Goal: Task Accomplishment & Management: Manage account settings

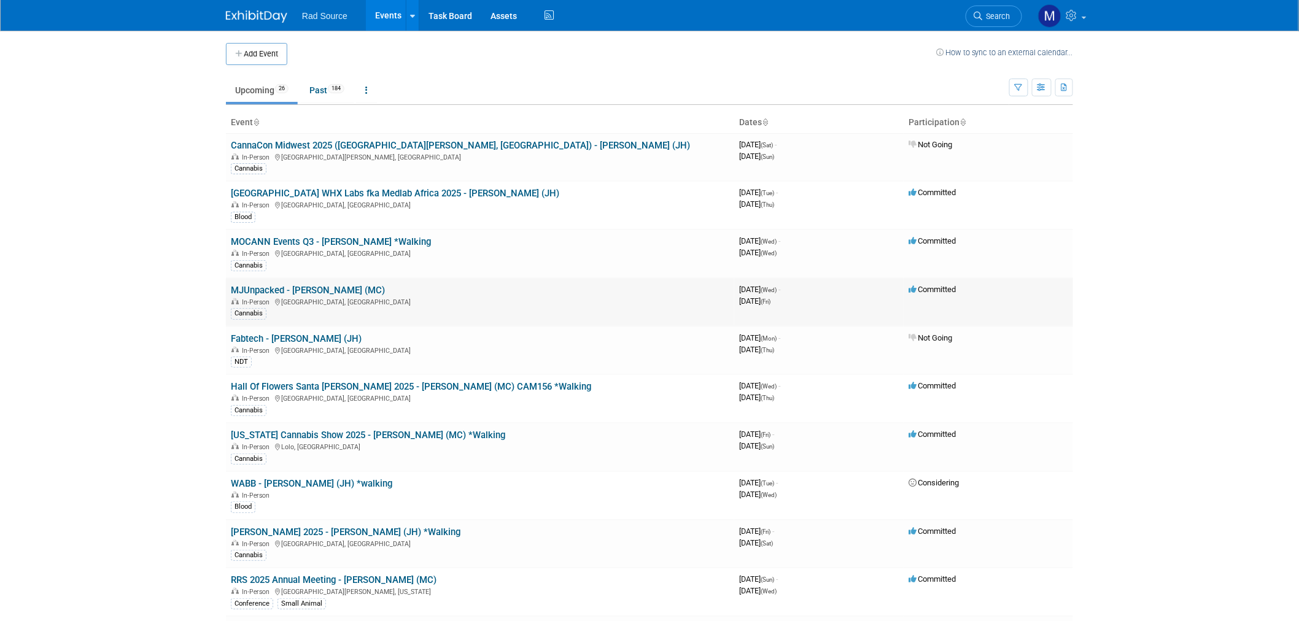
click at [315, 289] on link "MJUnpacked - [PERSON_NAME] (MC)" at bounding box center [308, 290] width 154 height 11
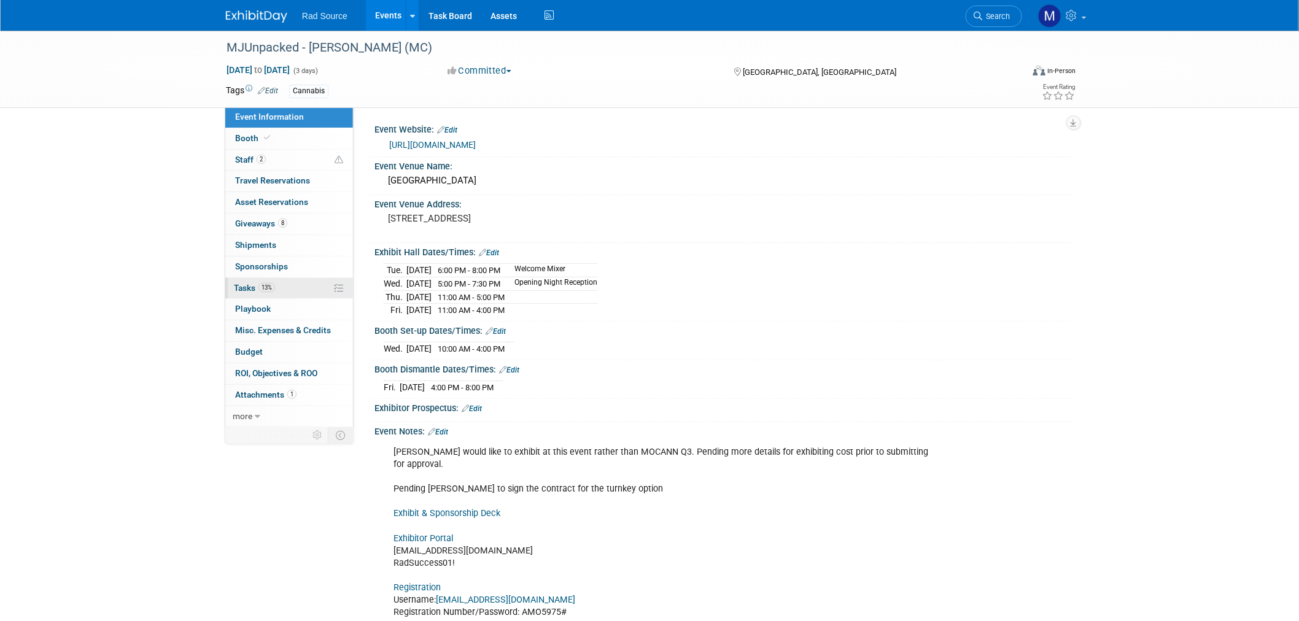
click at [298, 291] on link "13% Tasks 13%" at bounding box center [289, 288] width 128 height 21
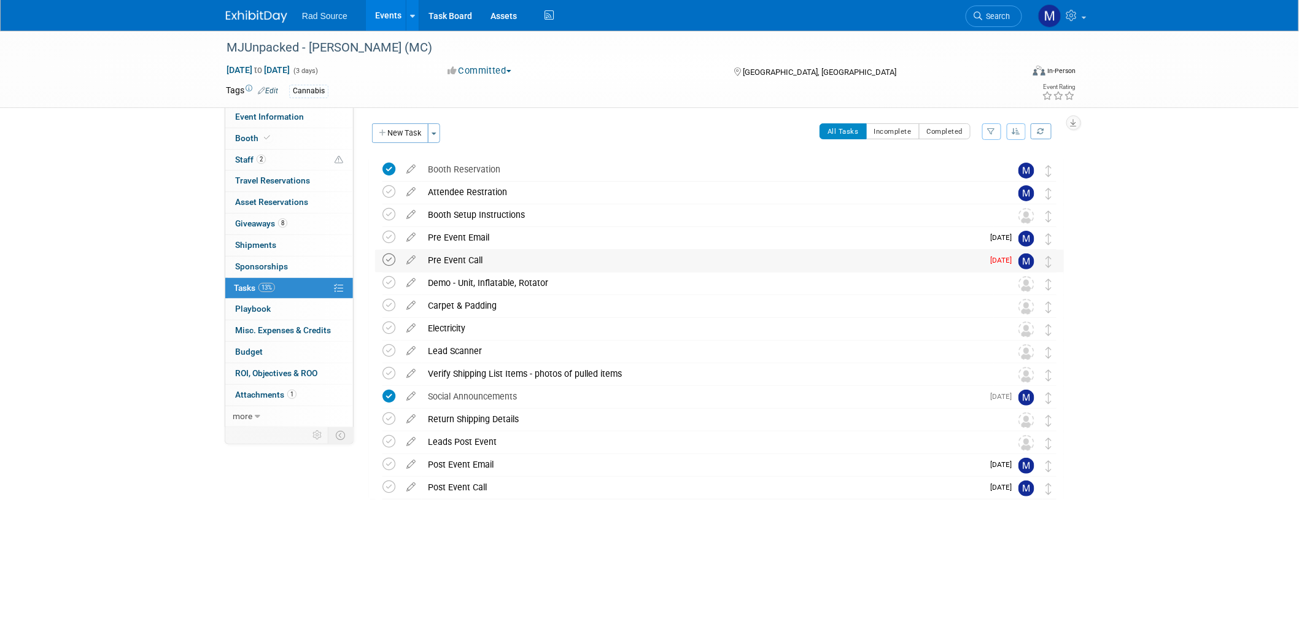
click at [391, 260] on icon at bounding box center [388, 260] width 13 height 13
click at [250, 7] on link at bounding box center [264, 11] width 76 height 10
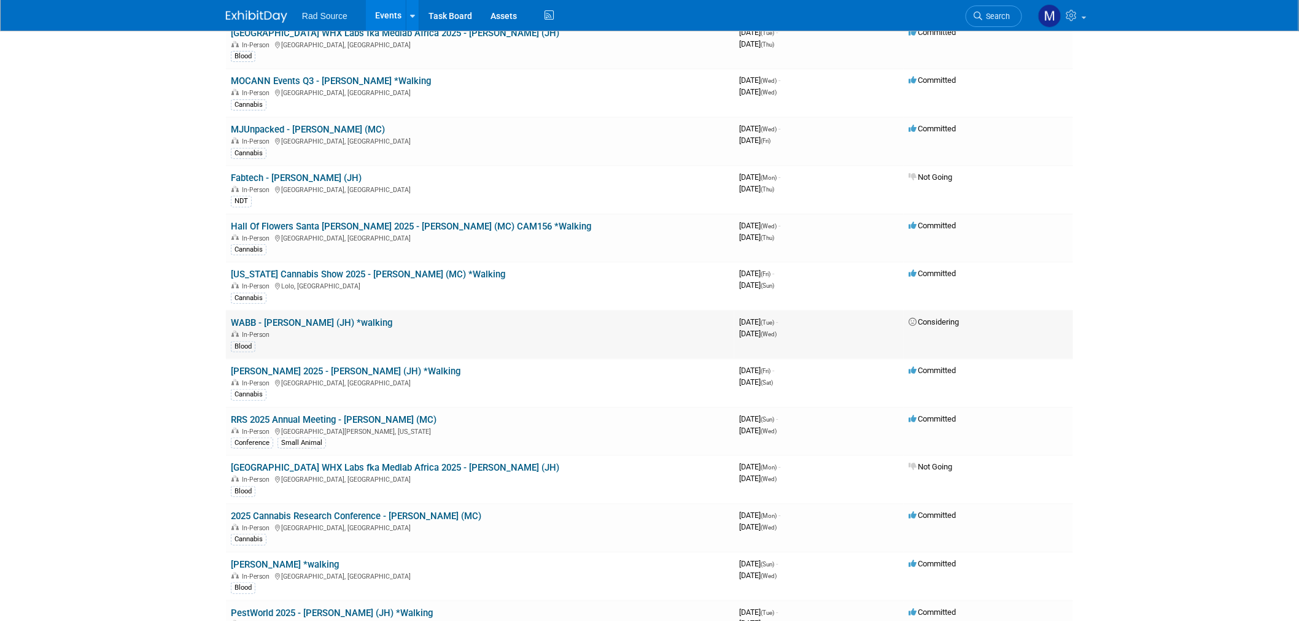
scroll to position [136, 0]
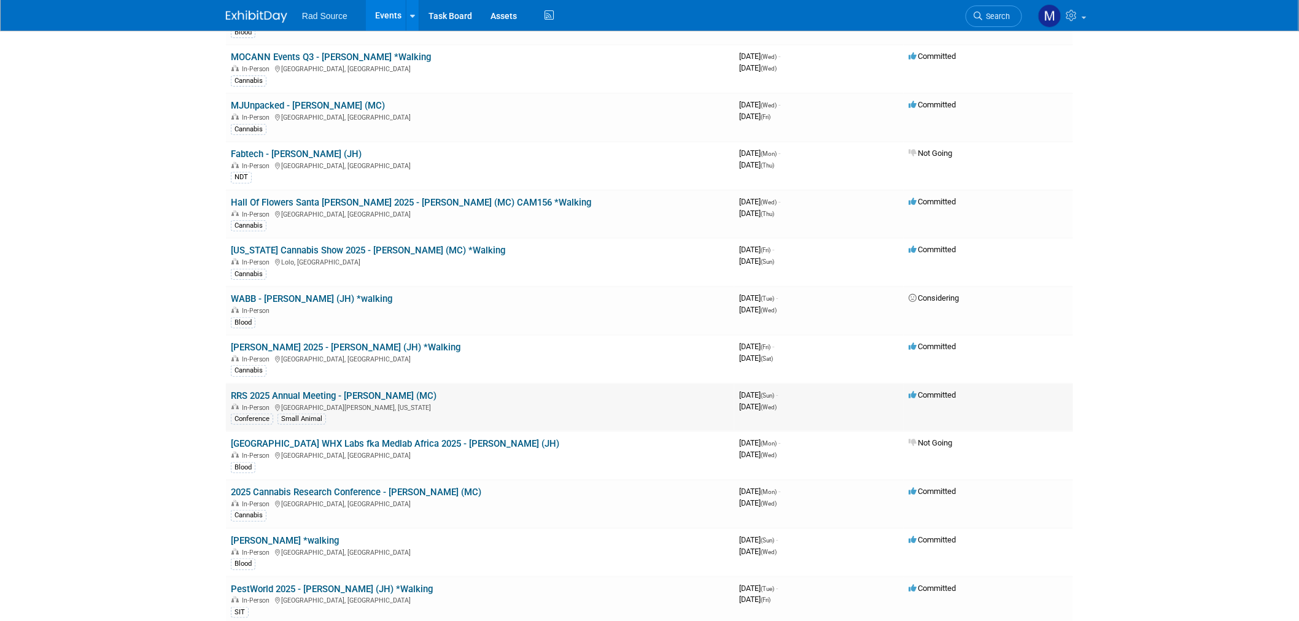
click at [370, 395] on link "RRS 2025 Annual Meeting - [PERSON_NAME] (MC)" at bounding box center [334, 395] width 206 height 11
